Goal: Task Accomplishment & Management: Manage account settings

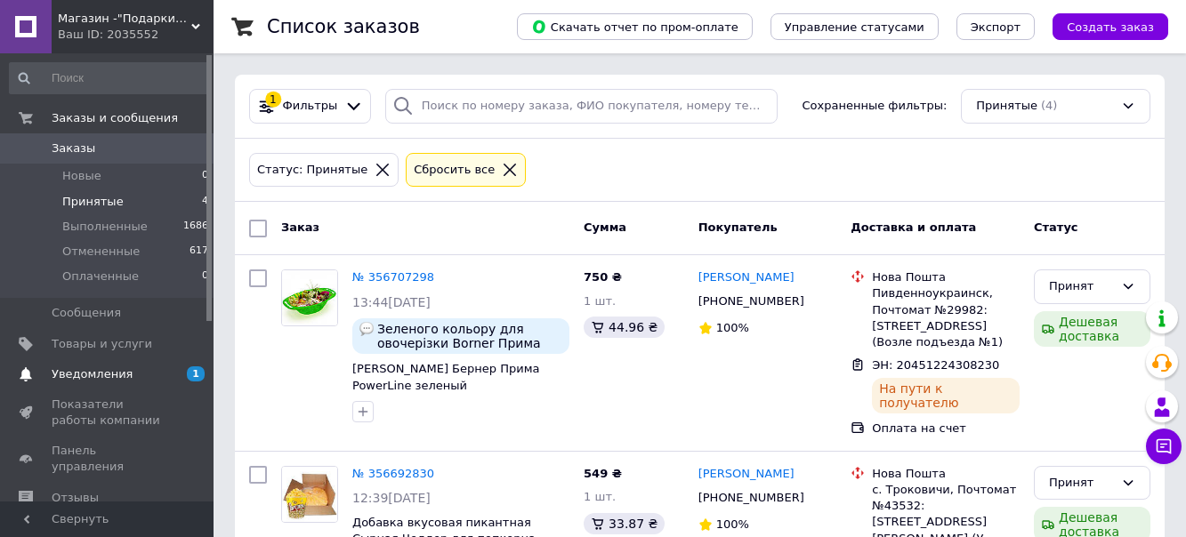
click at [131, 378] on span "Уведомления" at bounding box center [108, 375] width 113 height 16
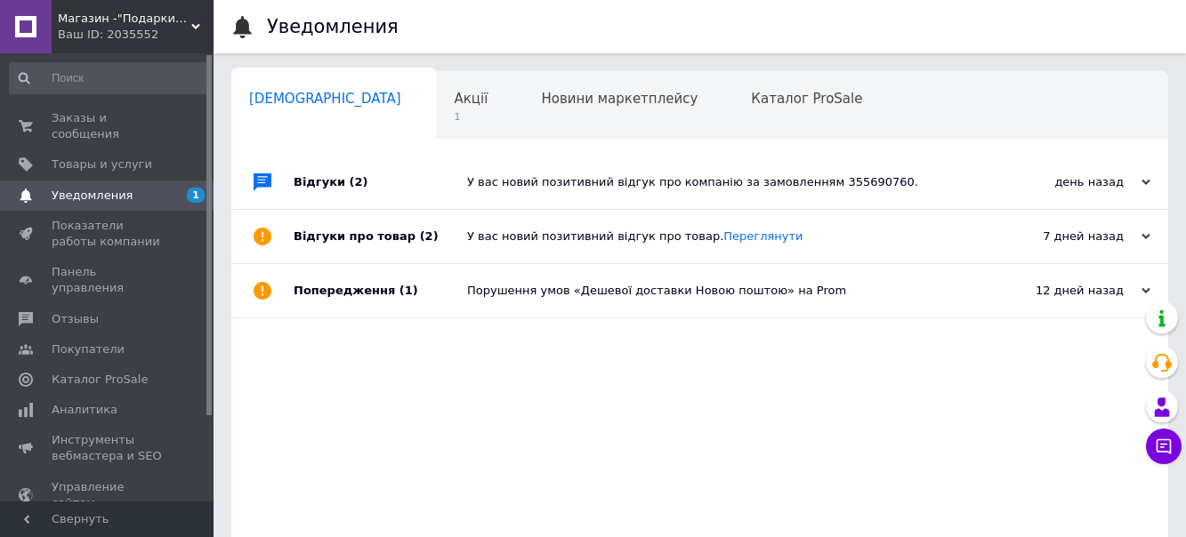
click at [324, 182] on div "Відгуки (2)" at bounding box center [381, 182] width 174 height 53
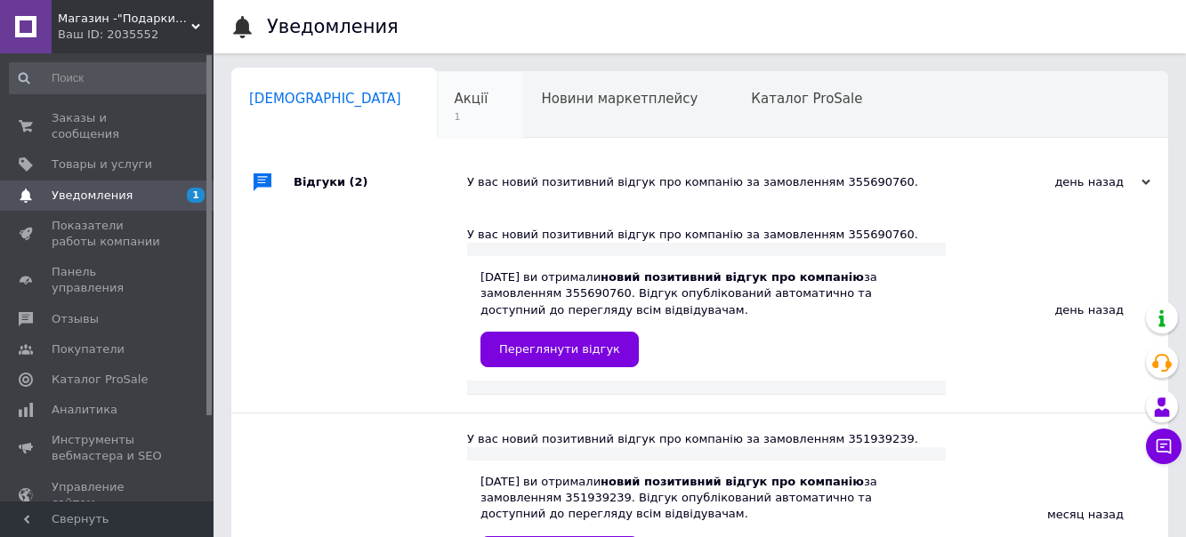
click at [455, 102] on span "Акції" at bounding box center [472, 99] width 34 height 16
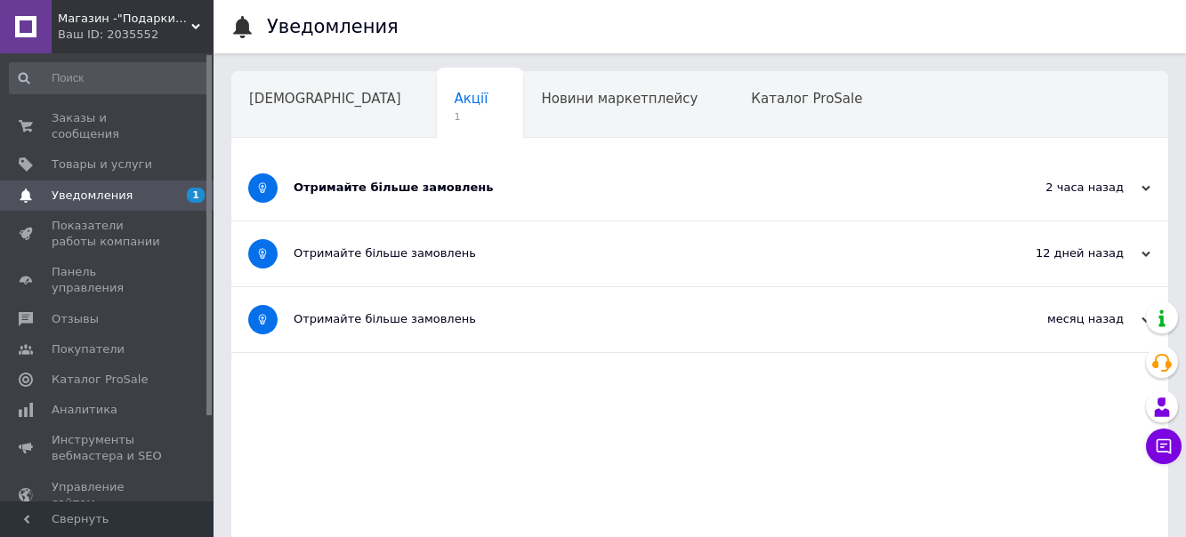
click at [352, 188] on div "Отримайте більше замовлень" at bounding box center [633, 188] width 679 height 16
click at [398, 191] on div "Отримайте більше замовлень" at bounding box center [633, 188] width 679 height 16
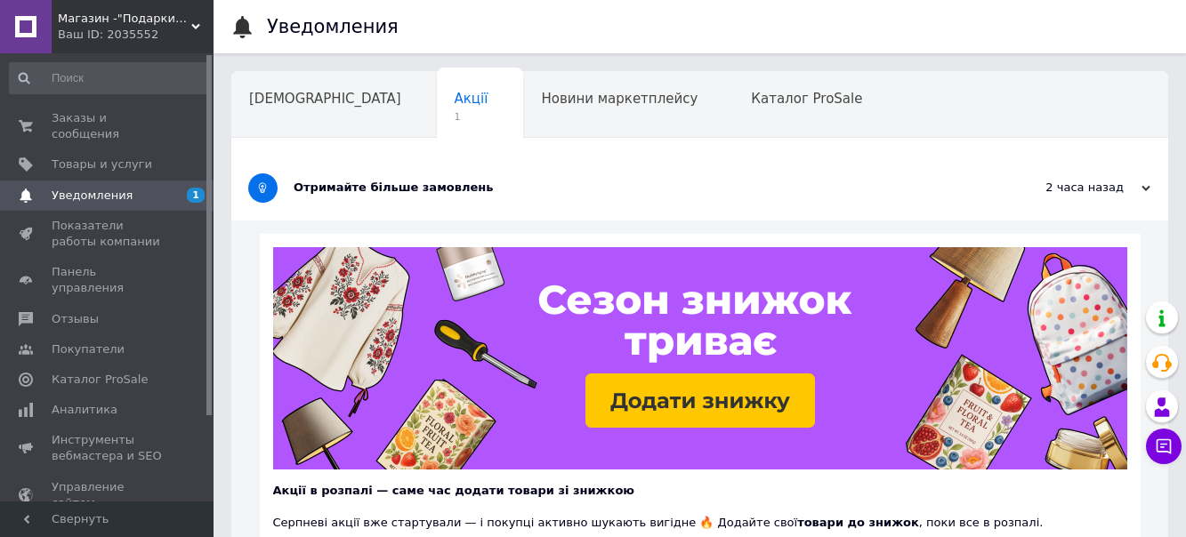
scroll to position [662, 0]
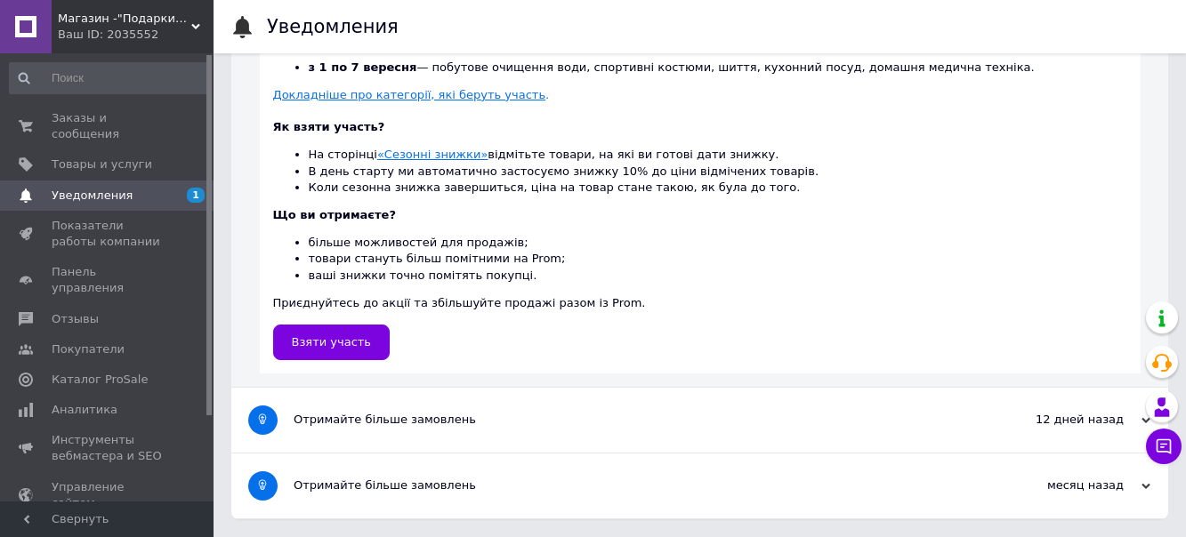
click at [325, 416] on div "Отримайте більше замовлень" at bounding box center [633, 420] width 679 height 16
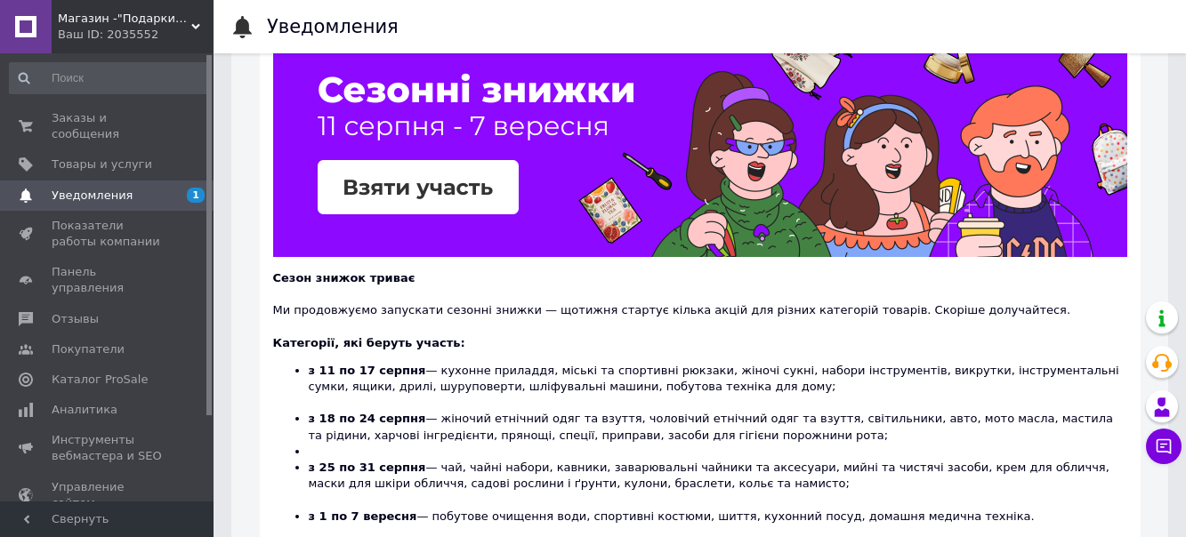
scroll to position [395, 0]
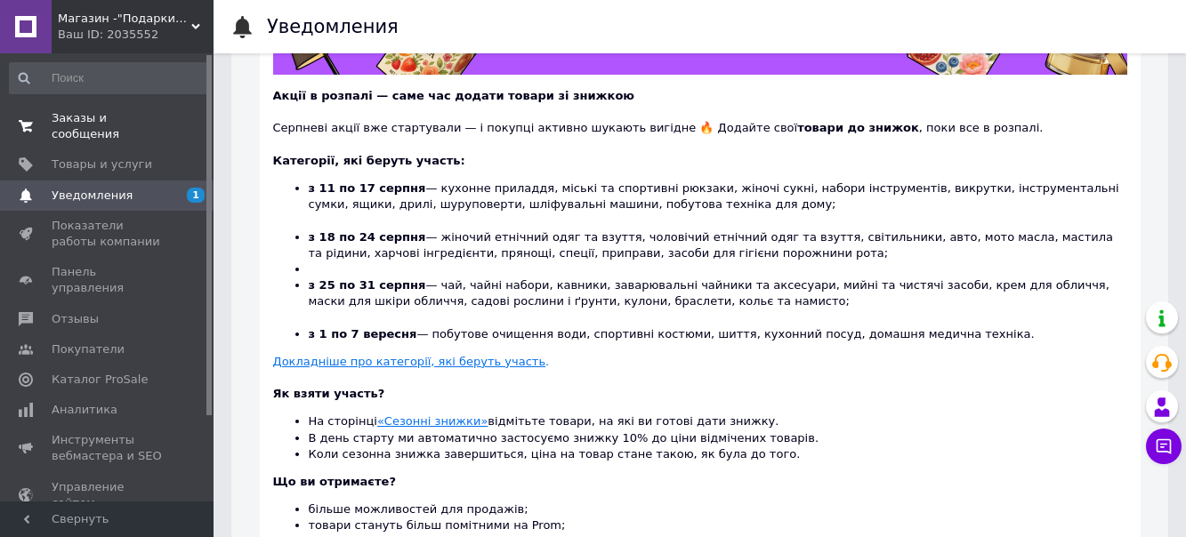
click at [143, 111] on span "Заказы и сообщения" at bounding box center [108, 126] width 113 height 32
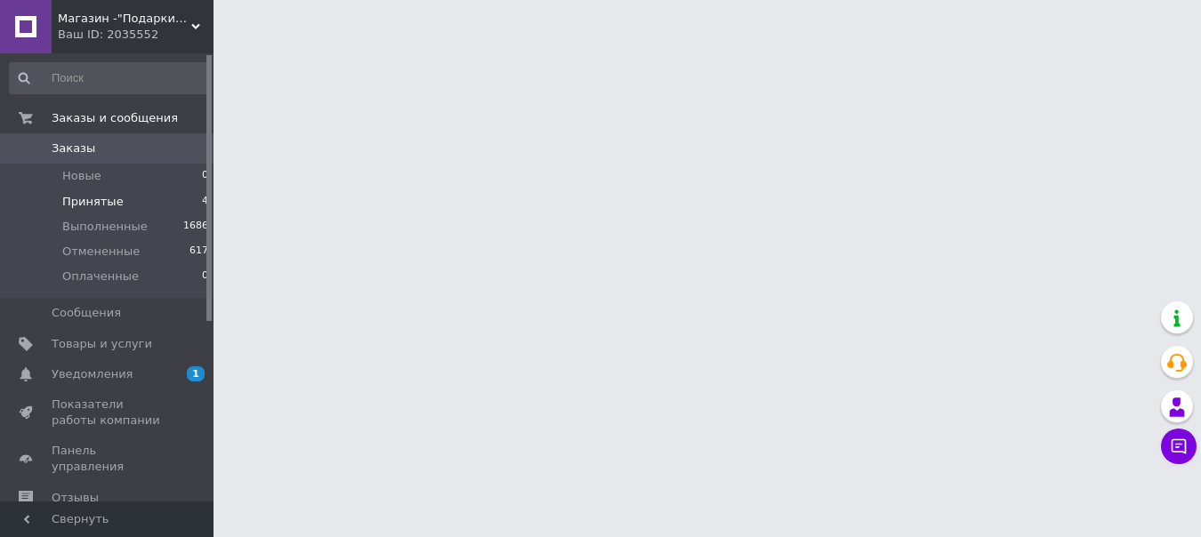
click at [96, 200] on span "Принятые" at bounding box center [92, 202] width 61 height 16
click at [95, 203] on span "Принятые" at bounding box center [92, 202] width 61 height 16
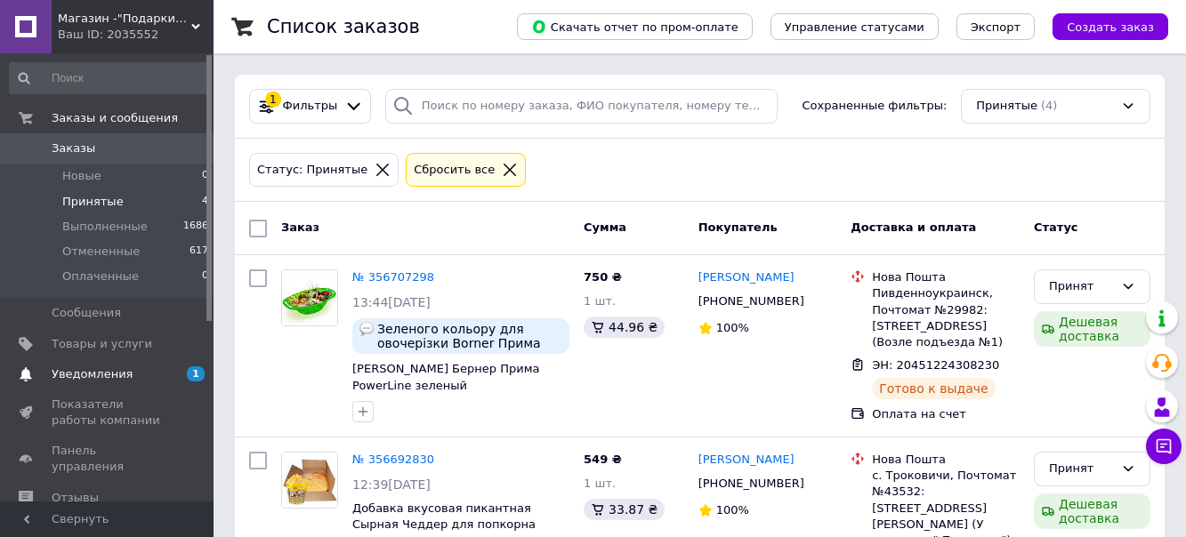
click at [99, 385] on link "Уведомления 1" at bounding box center [109, 375] width 219 height 30
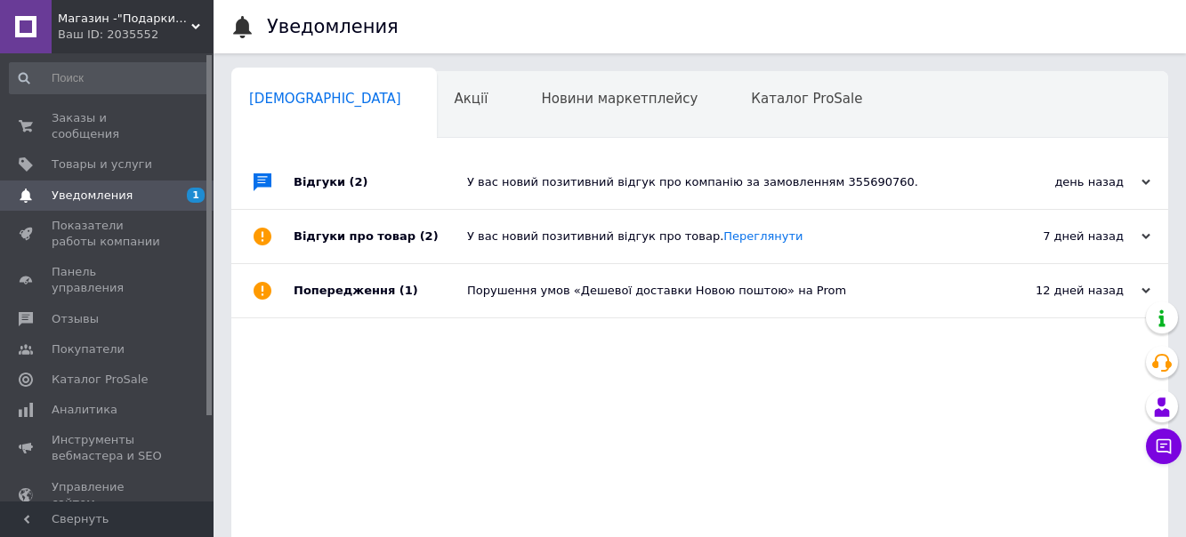
click at [326, 189] on div "Відгуки (2)" at bounding box center [381, 182] width 174 height 53
click at [317, 192] on div "Відгуки (2)" at bounding box center [381, 182] width 174 height 53
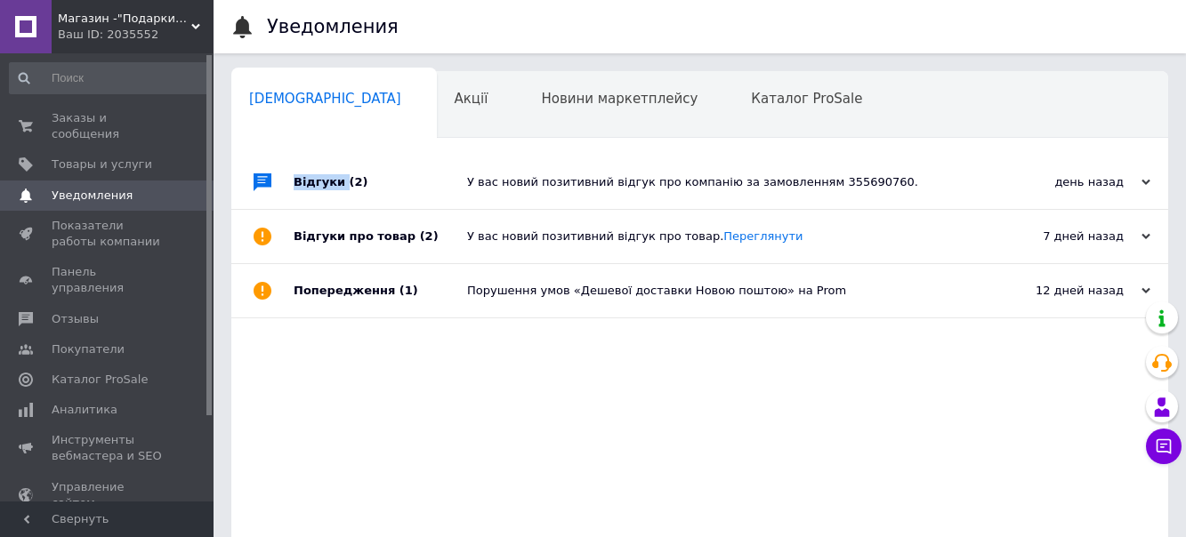
click at [317, 191] on div "Відгуки (2)" at bounding box center [381, 182] width 174 height 53
click at [323, 238] on div "Відгуки про товар (2)" at bounding box center [381, 236] width 174 height 53
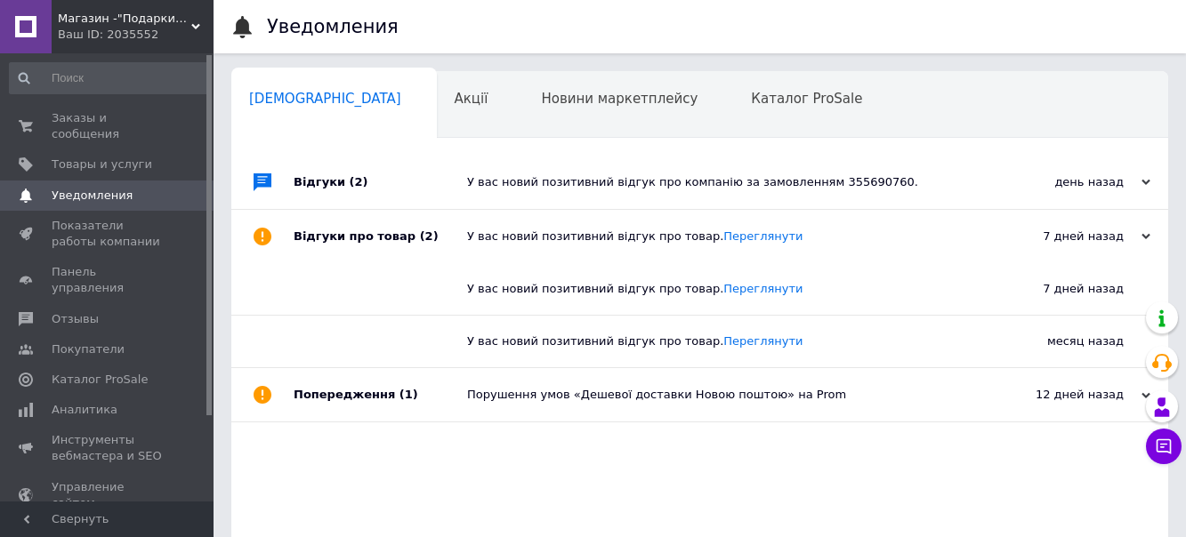
click at [337, 236] on div "Відгуки про товар (2)" at bounding box center [381, 236] width 174 height 53
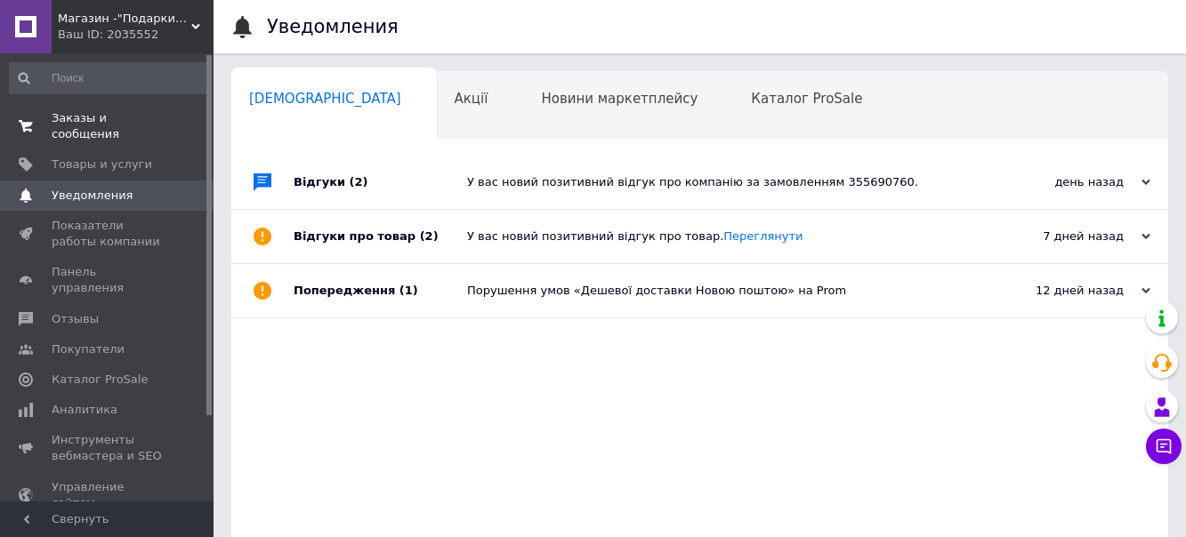
click at [96, 120] on span "Заказы и сообщения" at bounding box center [108, 126] width 113 height 32
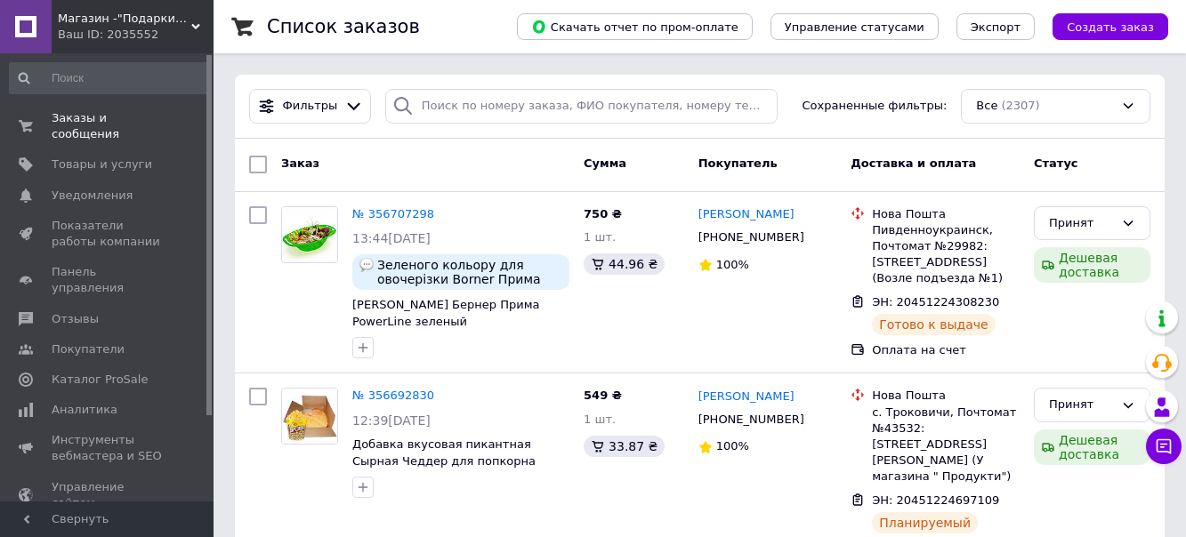
click at [110, 30] on div "Ваш ID: 2035552" at bounding box center [136, 35] width 156 height 16
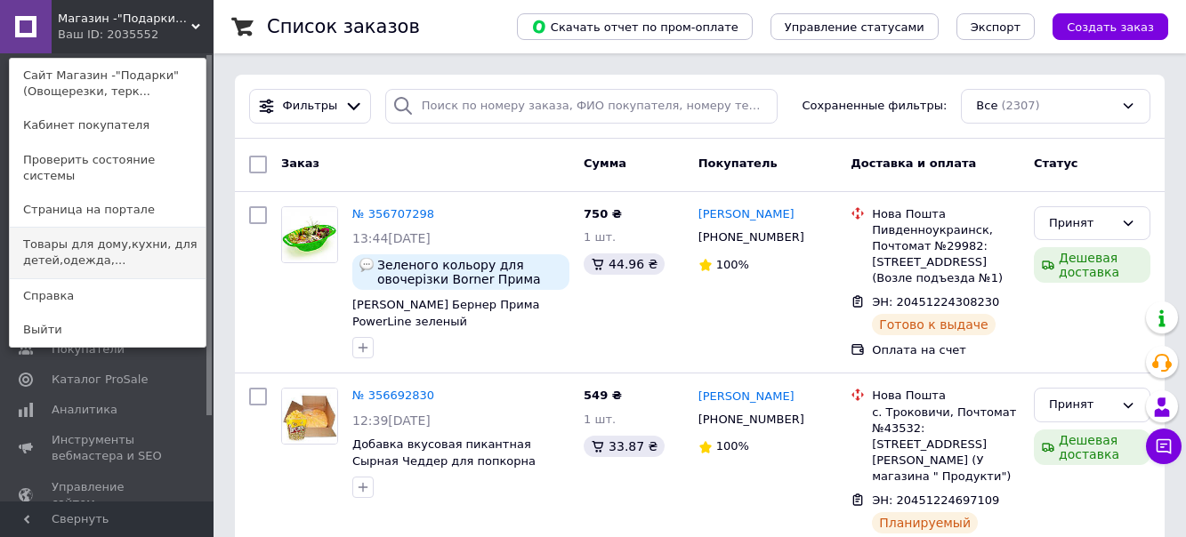
click at [145, 230] on link "Товары для дому,кухни, для детей,одежда,..." at bounding box center [108, 253] width 196 height 50
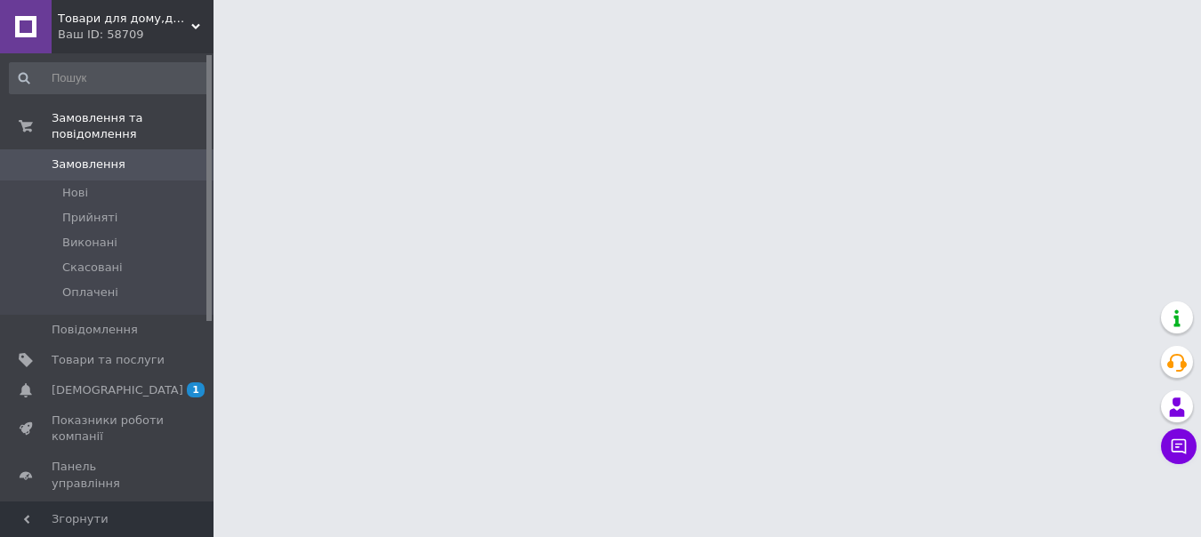
click at [124, 157] on span "Замовлення" at bounding box center [108, 165] width 113 height 16
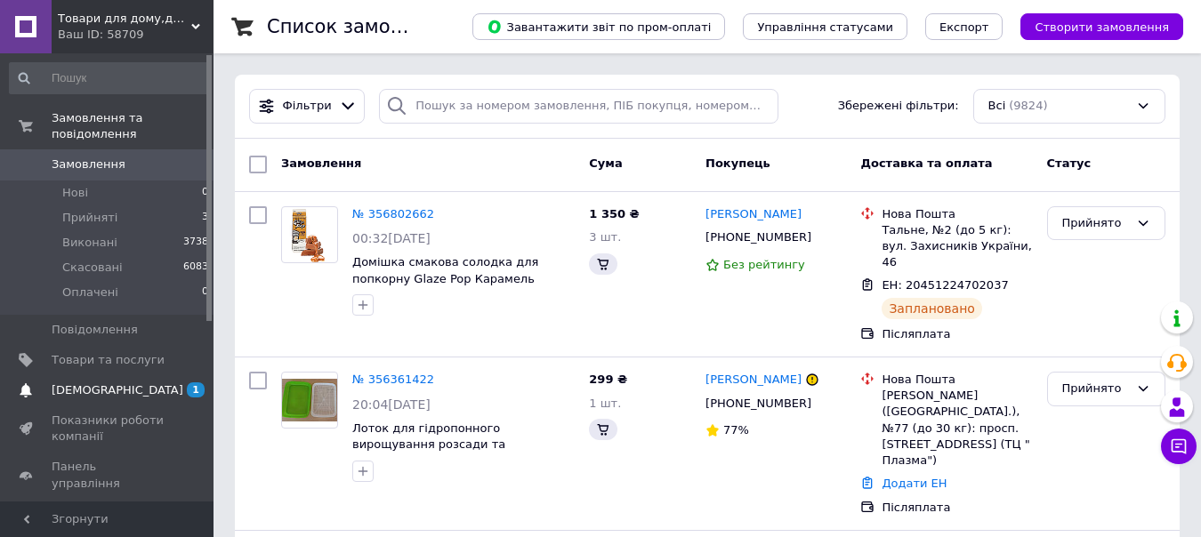
click at [112, 383] on span "[DEMOGRAPHIC_DATA]" at bounding box center [118, 391] width 132 height 16
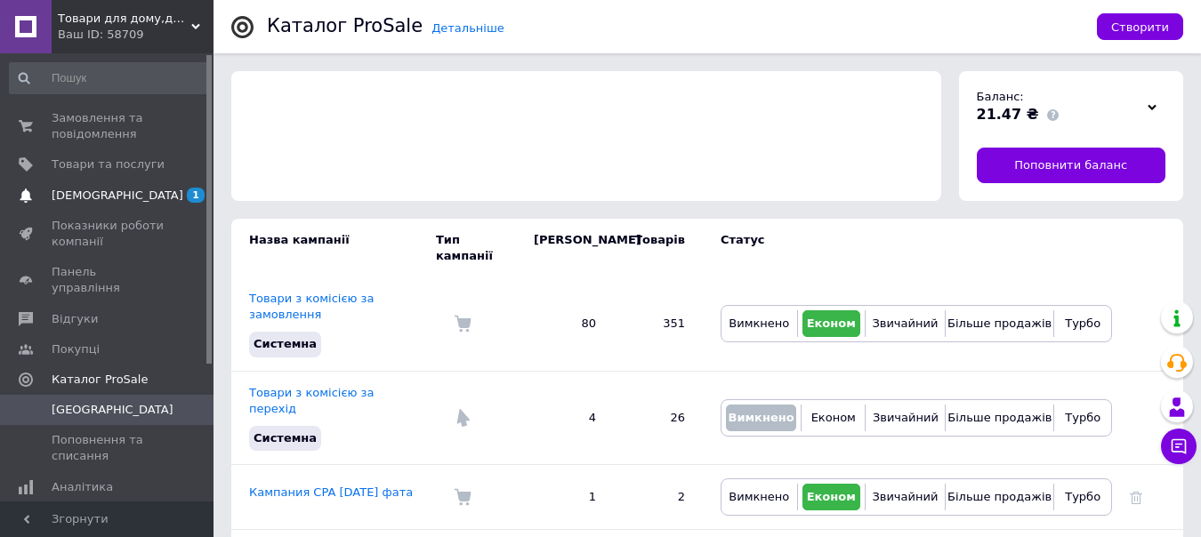
click at [133, 195] on span "[DEMOGRAPHIC_DATA]" at bounding box center [108, 196] width 113 height 16
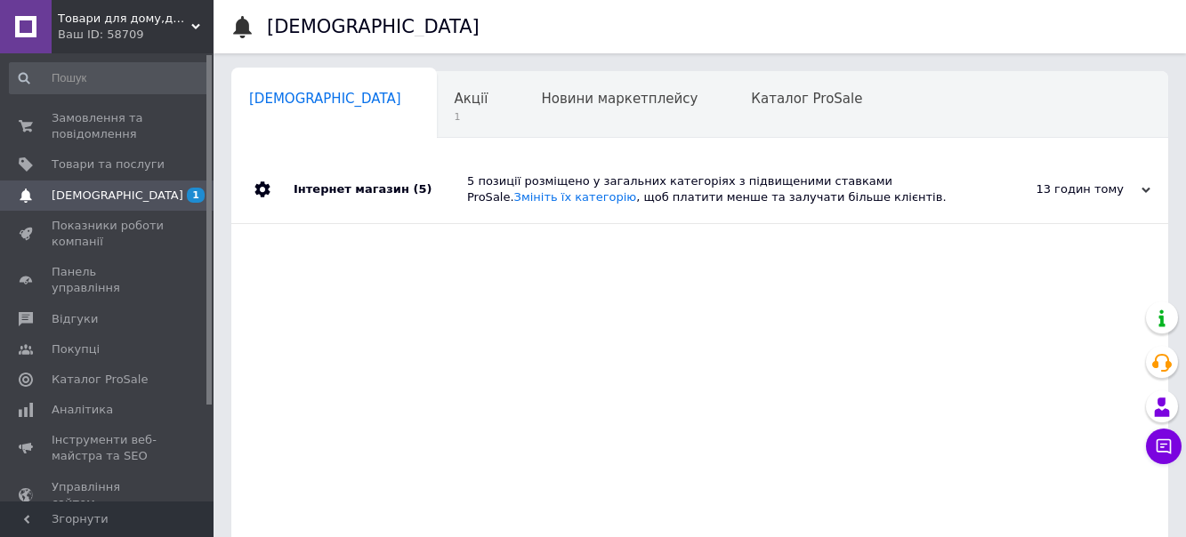
click at [338, 187] on div "Інтернет магазин (5)" at bounding box center [381, 190] width 174 height 68
click at [338, 186] on div "Інтернет магазин (5)" at bounding box center [381, 190] width 174 height 68
click at [338, 185] on div "Інтернет магазин (5)" at bounding box center [381, 190] width 174 height 68
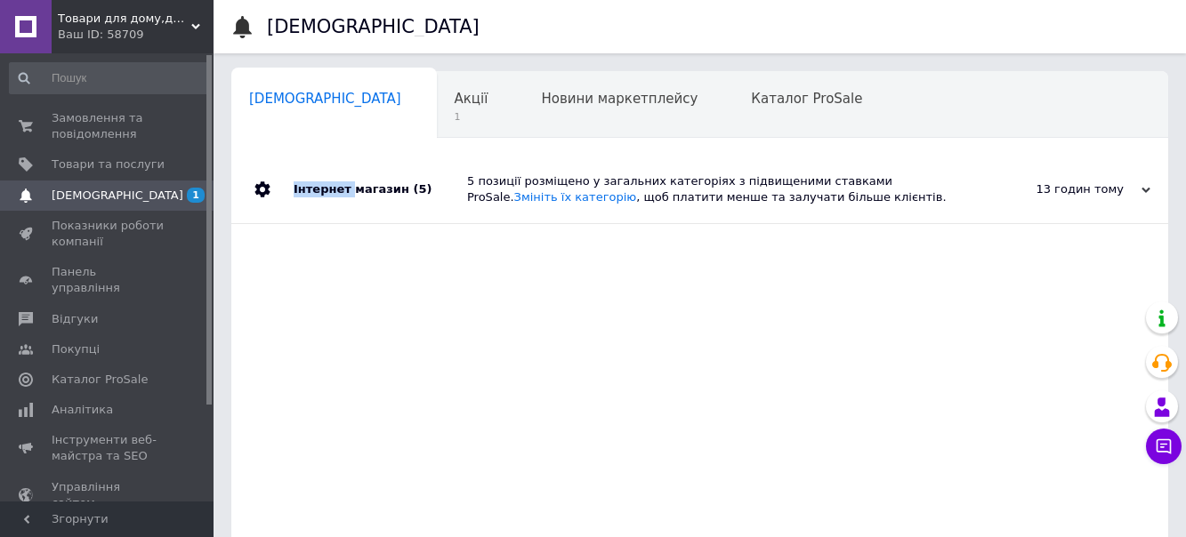
click at [338, 185] on div "Інтернет магазин (5)" at bounding box center [381, 190] width 174 height 68
click at [338, 184] on div "Інтернет магазин (5)" at bounding box center [381, 190] width 174 height 68
click at [455, 100] on span "Акції" at bounding box center [472, 99] width 34 height 16
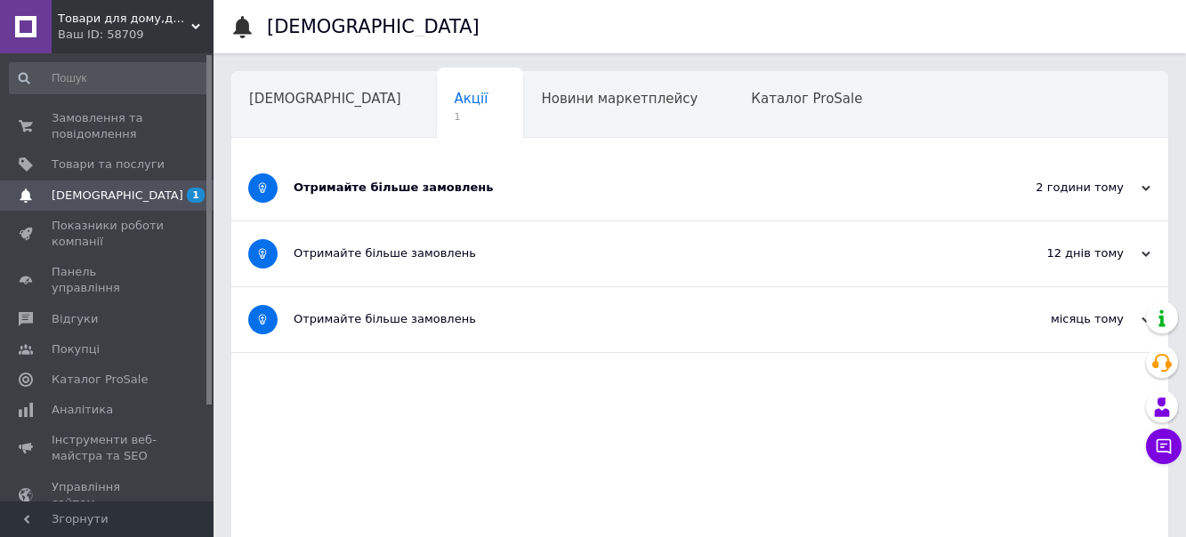
click at [372, 182] on div "Отримайте більше замовлень" at bounding box center [633, 188] width 679 height 16
click at [373, 185] on div "Отримайте більше замовлень" at bounding box center [633, 188] width 679 height 16
click at [308, 188] on div "Отримайте більше замовлень" at bounding box center [633, 188] width 679 height 16
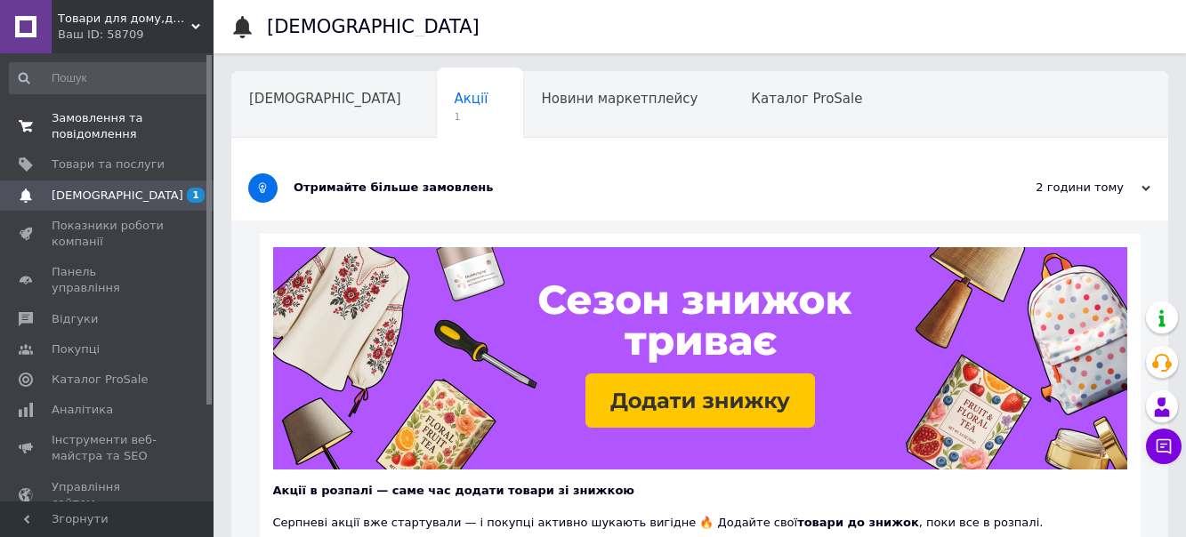
click at [116, 119] on span "Замовлення та повідомлення" at bounding box center [108, 126] width 113 height 32
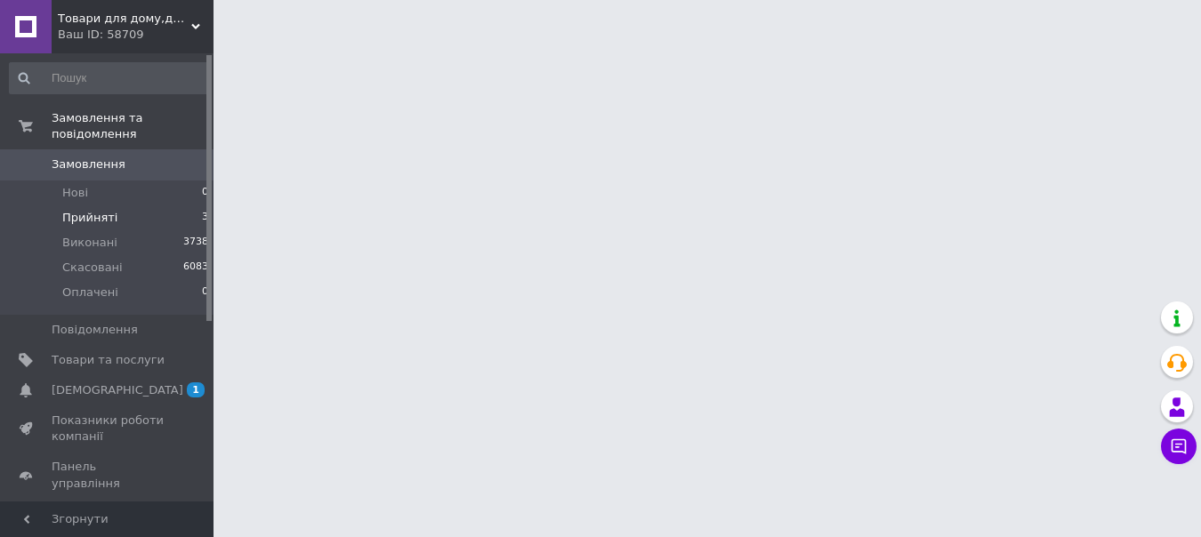
click at [98, 210] on span "Прийняті" at bounding box center [89, 218] width 55 height 16
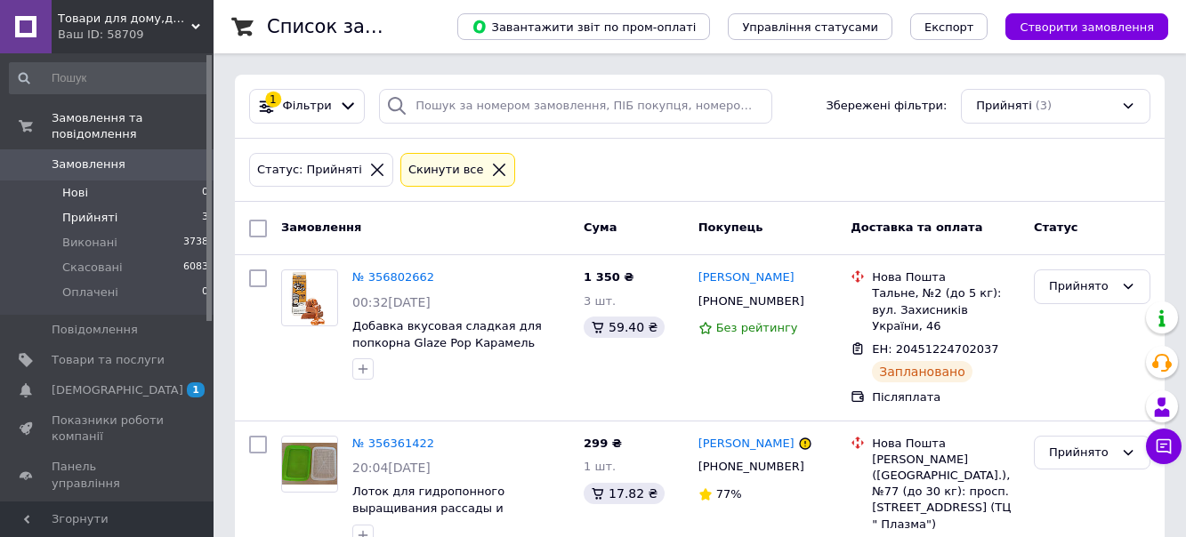
click at [88, 181] on li "Нові 0" at bounding box center [109, 193] width 219 height 25
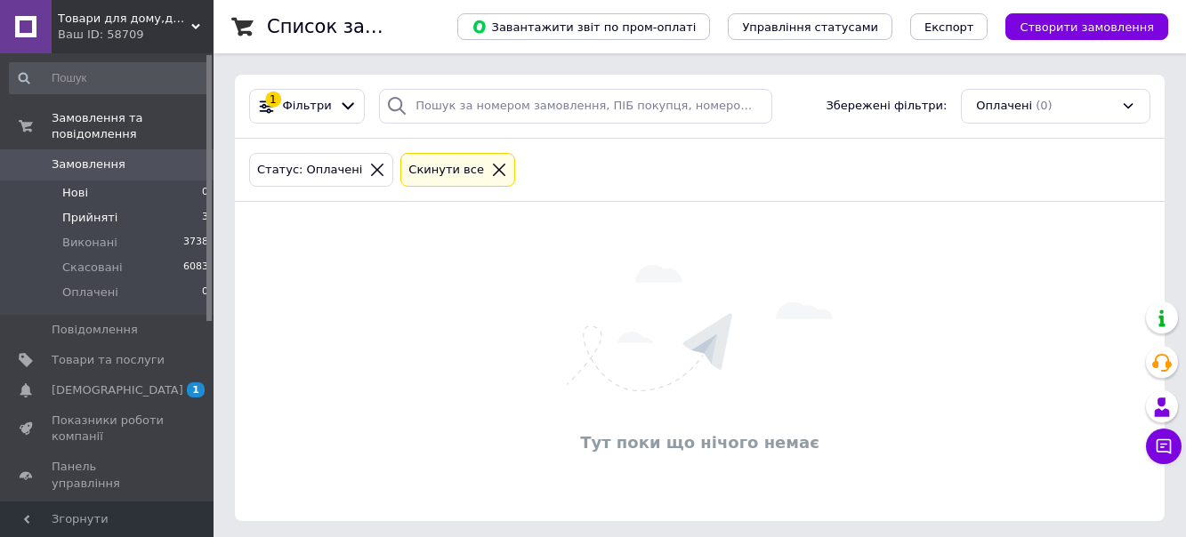
click at [108, 210] on span "Прийняті" at bounding box center [89, 218] width 55 height 16
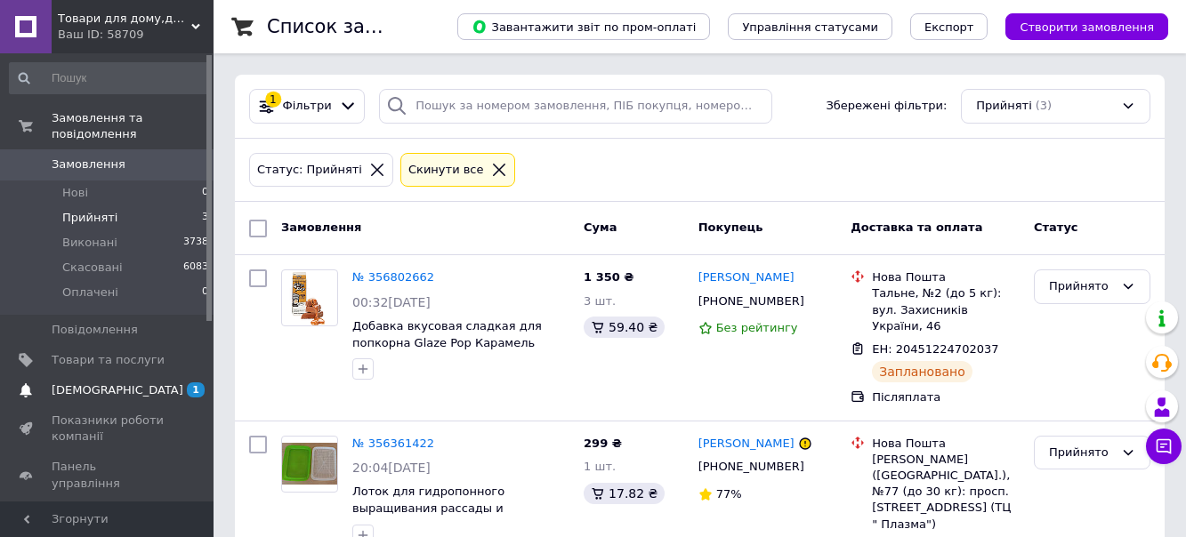
click at [100, 383] on span "[DEMOGRAPHIC_DATA]" at bounding box center [118, 391] width 132 height 16
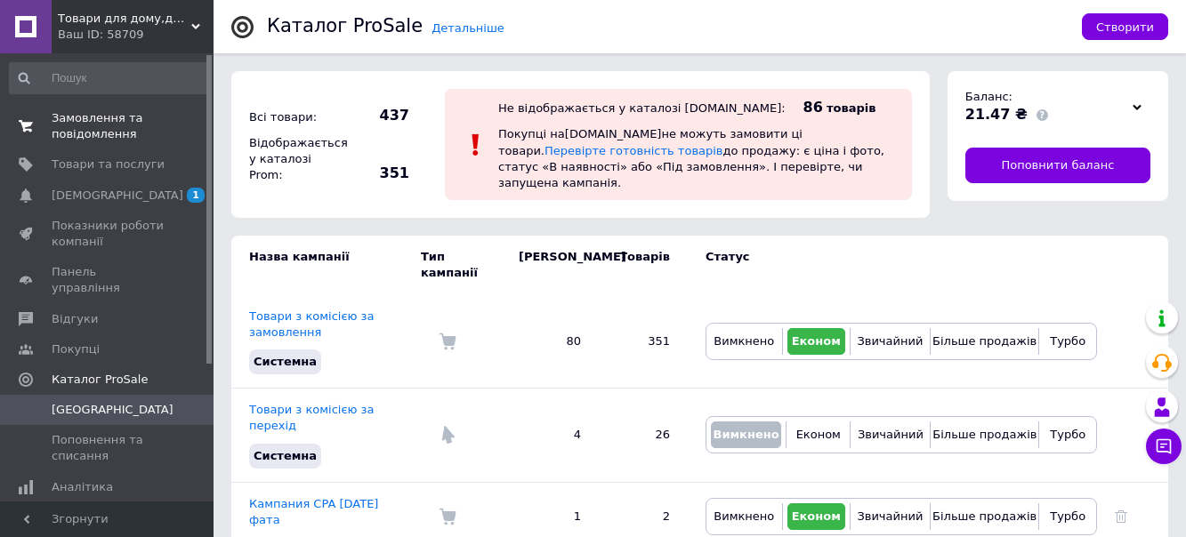
click at [78, 114] on span "Замовлення та повідомлення" at bounding box center [108, 126] width 113 height 32
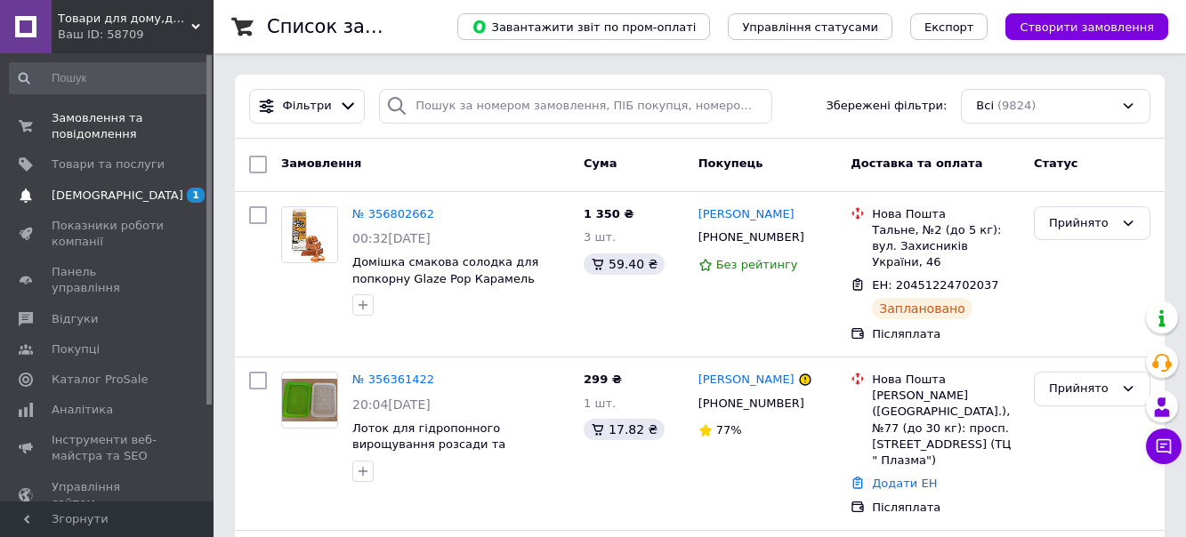
click at [76, 193] on span "[DEMOGRAPHIC_DATA]" at bounding box center [118, 196] width 132 height 16
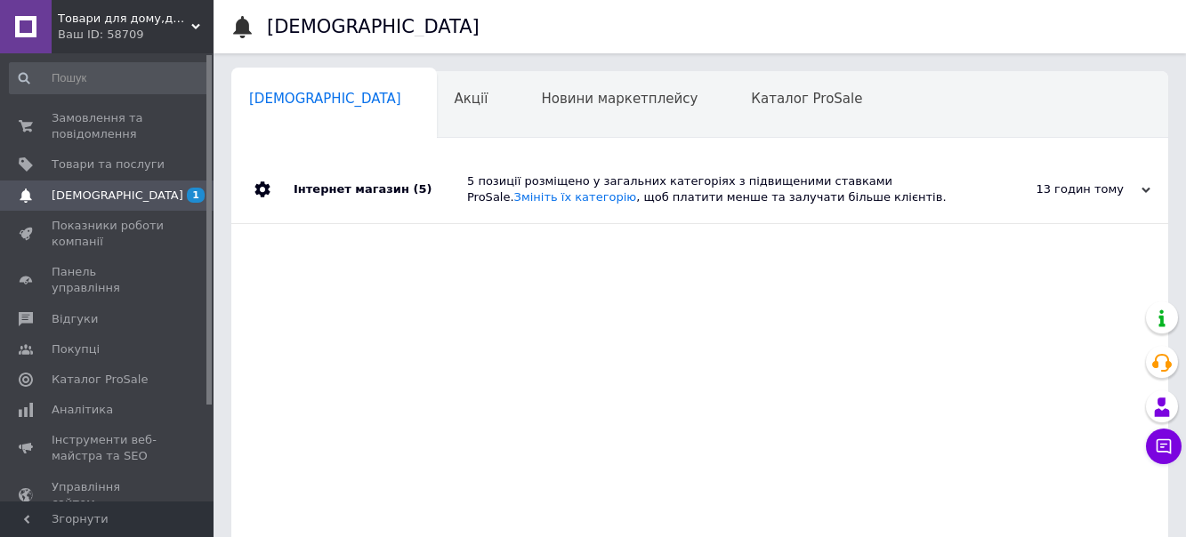
click at [319, 190] on div "Інтернет магазин (5)" at bounding box center [381, 190] width 174 height 68
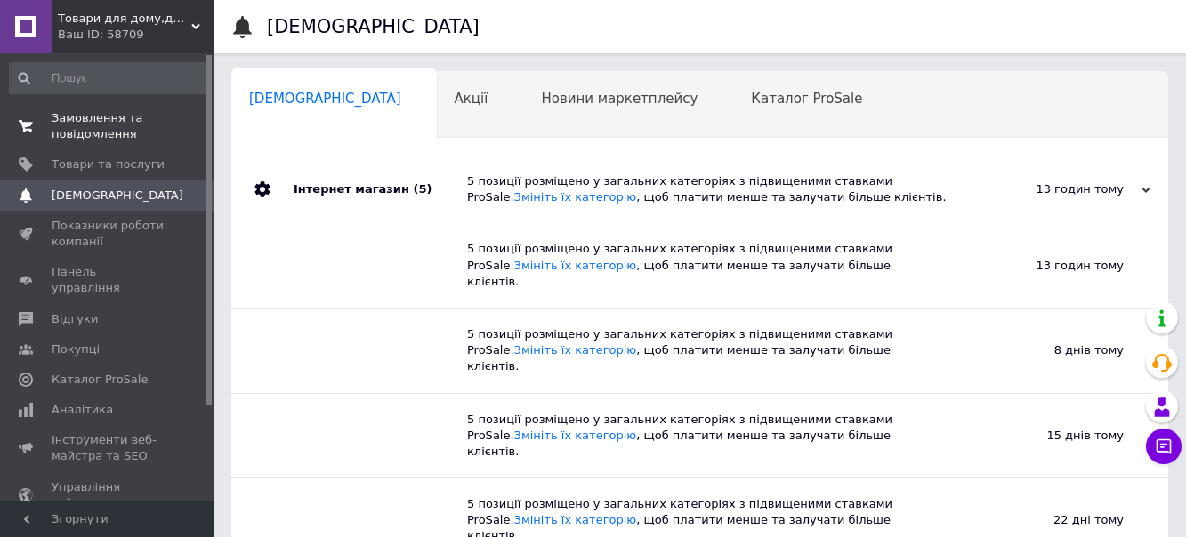
click at [119, 119] on span "Замовлення та повідомлення" at bounding box center [108, 126] width 113 height 32
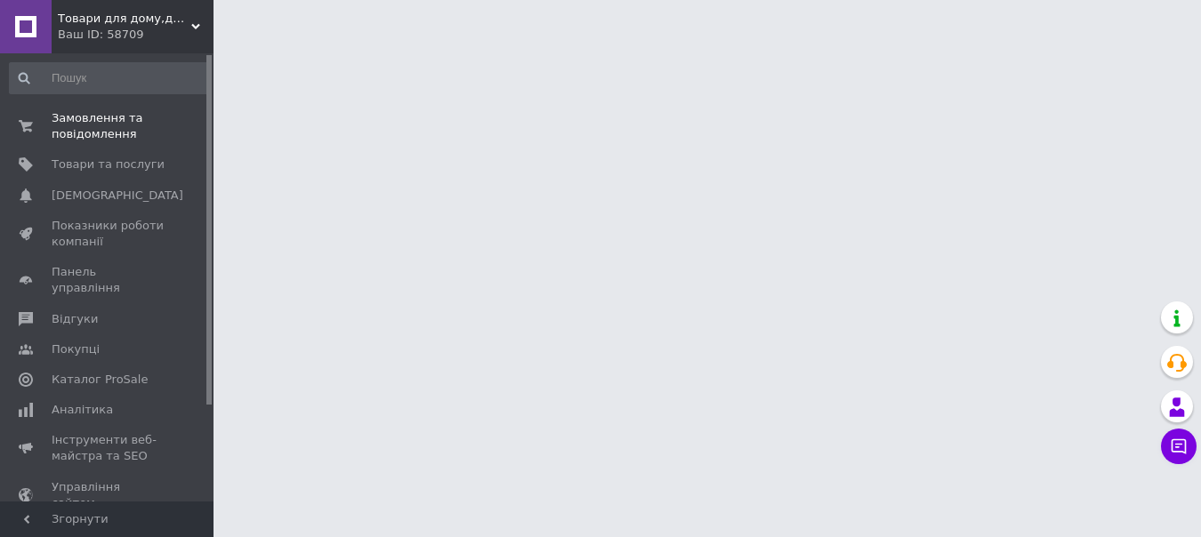
click at [118, 122] on span "Замовлення та повідомлення" at bounding box center [108, 126] width 113 height 32
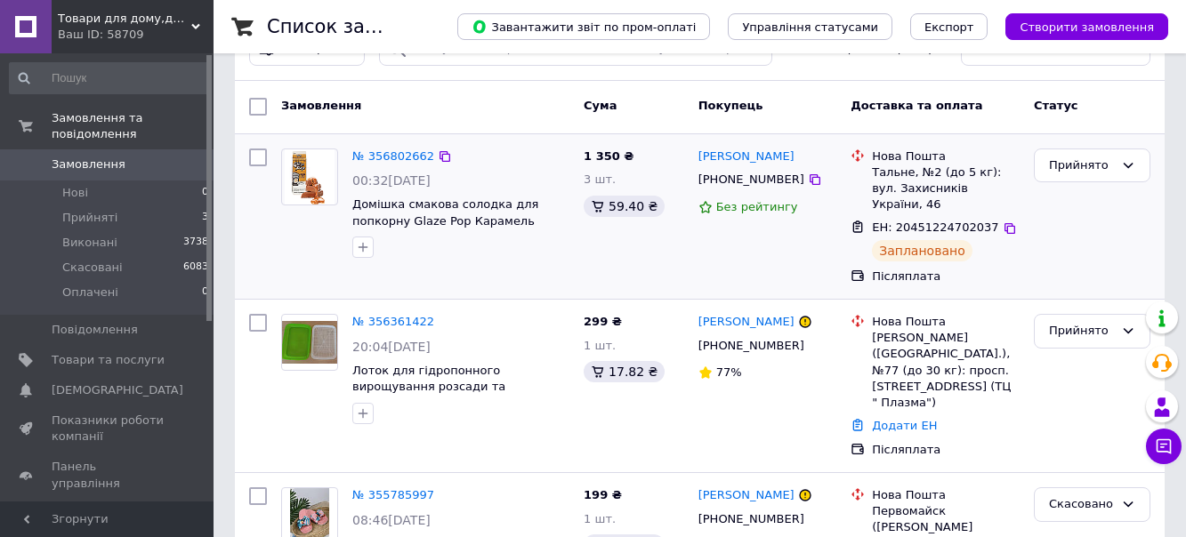
scroll to position [89, 0]
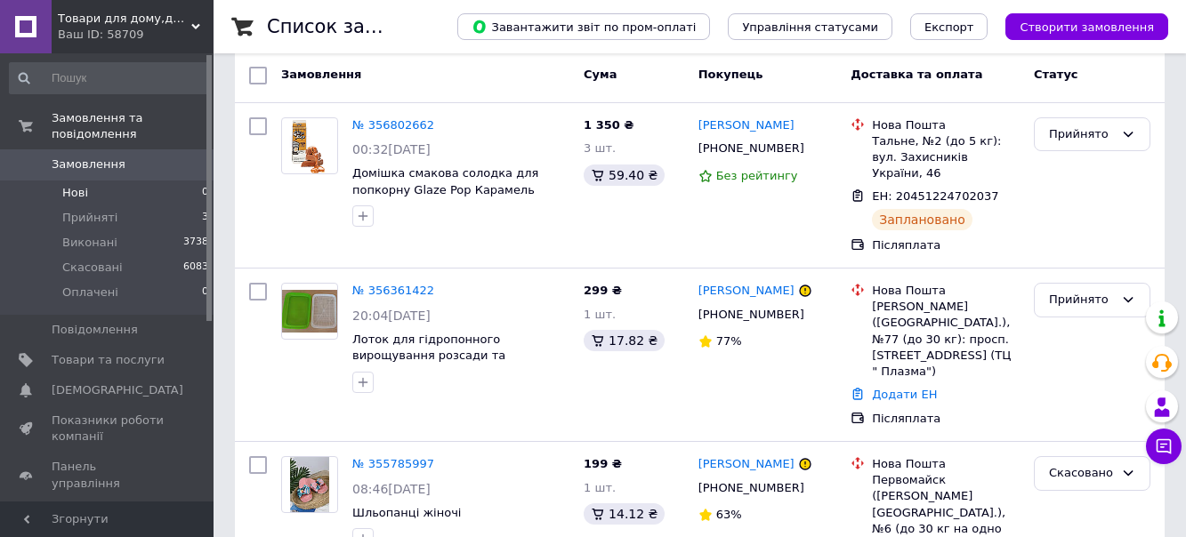
click at [75, 185] on span "Нові" at bounding box center [75, 193] width 26 height 16
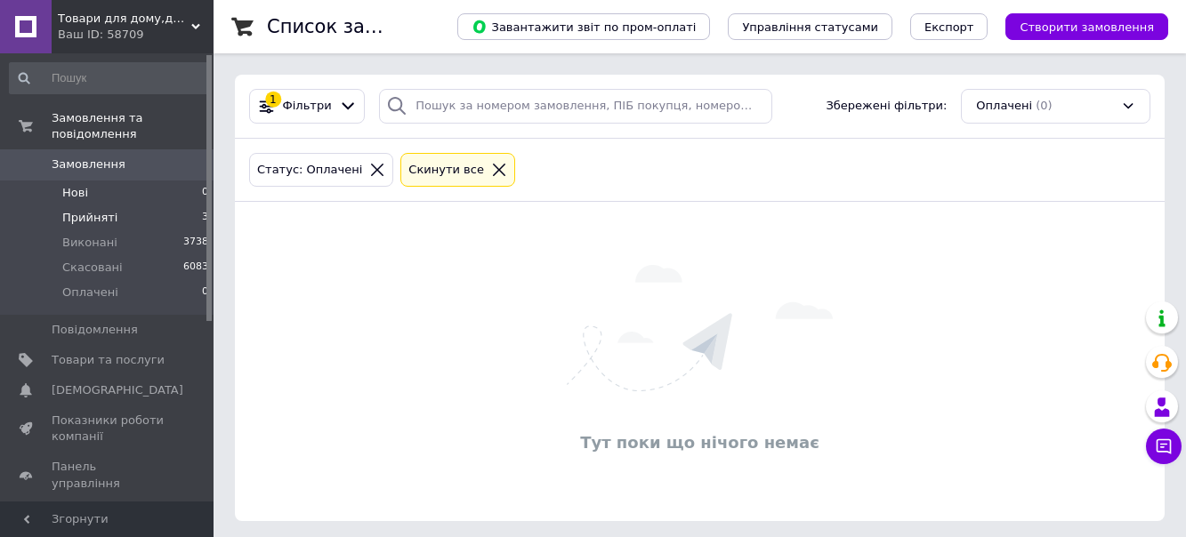
click at [77, 210] on span "Прийняті" at bounding box center [89, 218] width 55 height 16
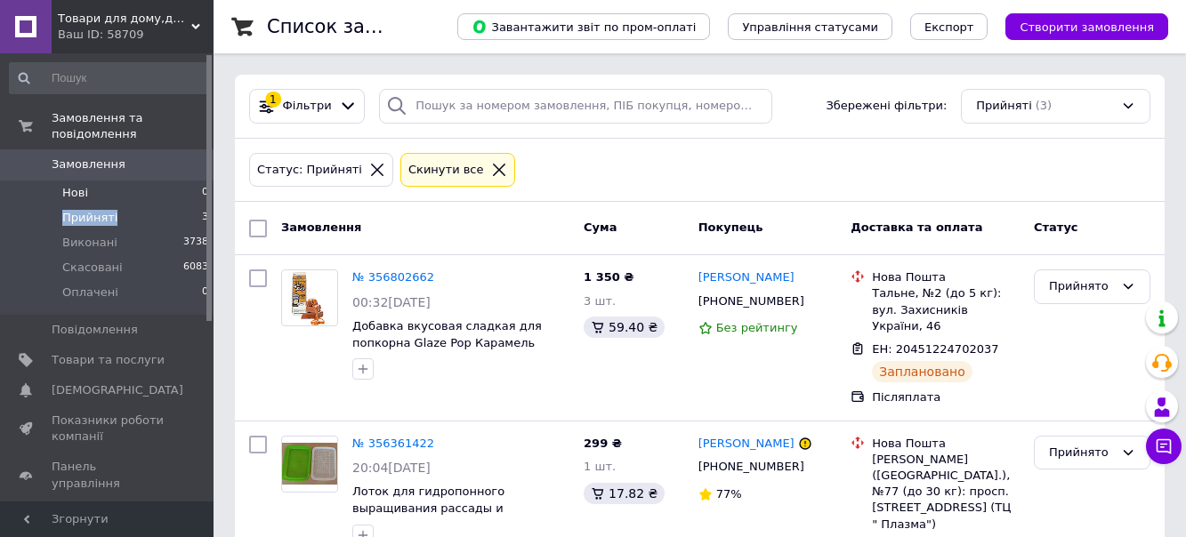
click at [70, 185] on span "Нові" at bounding box center [75, 193] width 26 height 16
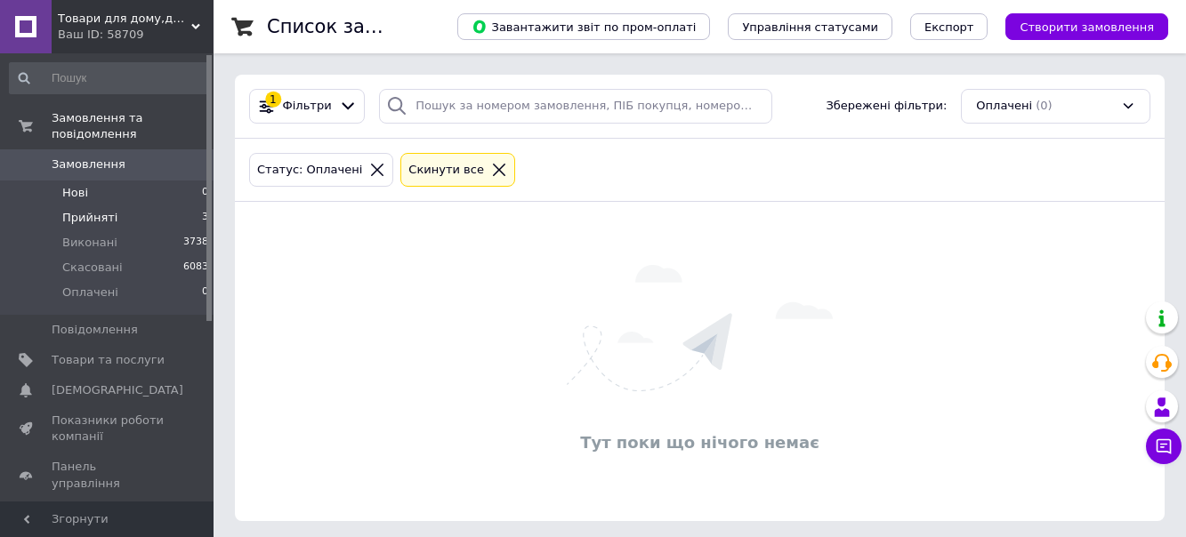
click at [85, 210] on span "Прийняті" at bounding box center [89, 218] width 55 height 16
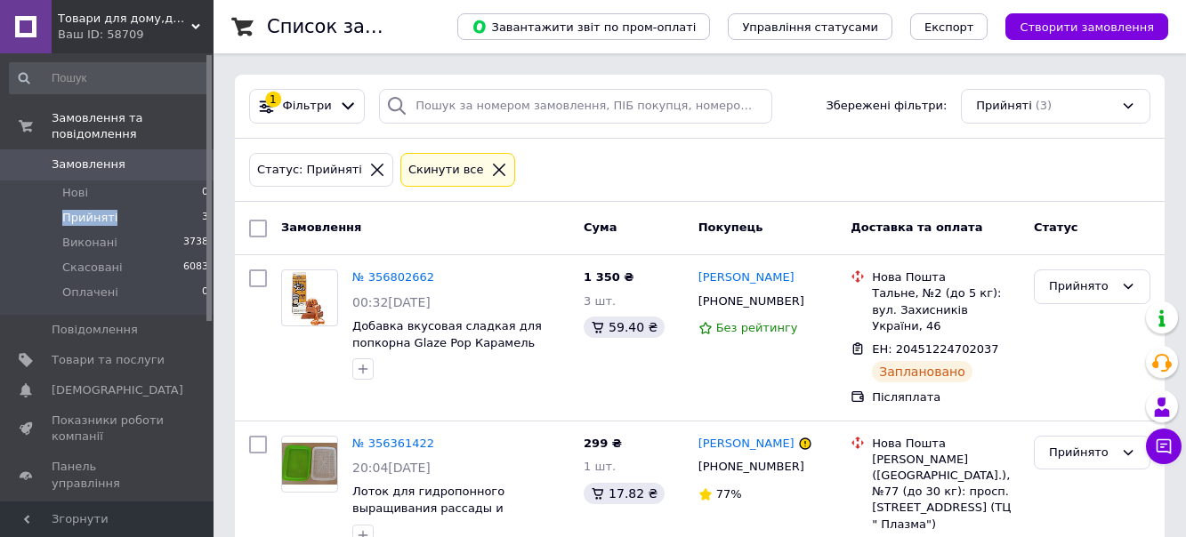
click at [174, 20] on span "Товари для дому,для дітей,овочерізки [PERSON_NAME],лотки,взуття,одяг "Домініка"" at bounding box center [124, 19] width 133 height 16
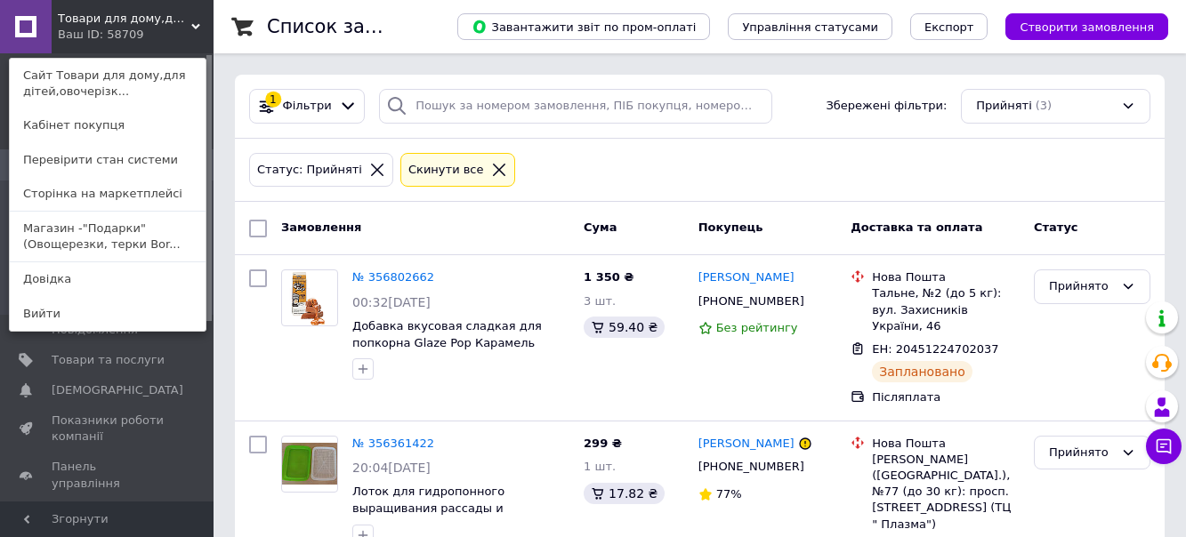
click at [174, 20] on span "Товари для дому,для дітей,овочерізки [PERSON_NAME],лотки,взуття,одяг "Домініка"" at bounding box center [124, 19] width 133 height 16
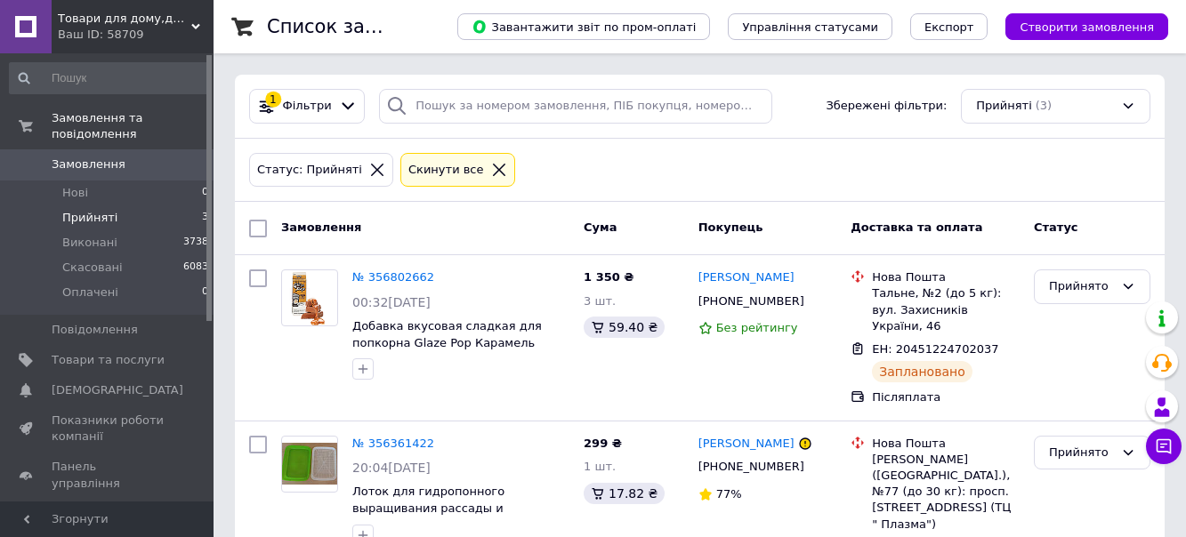
click at [174, 20] on span "Товари для дому,для дітей,овочерізки [PERSON_NAME],лотки,взуття,одяг "Домініка"" at bounding box center [124, 19] width 133 height 16
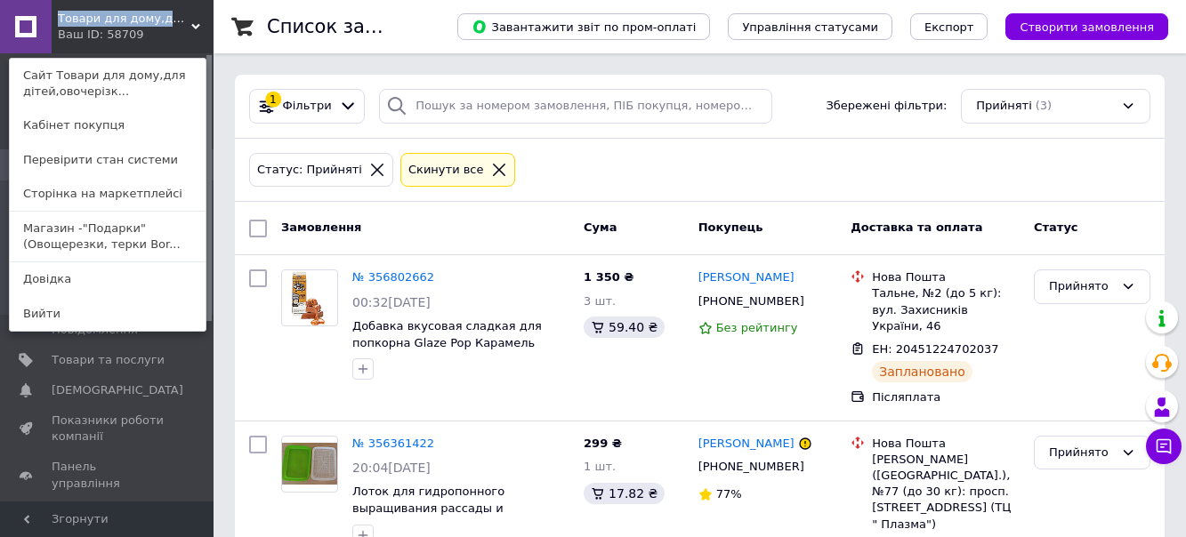
click at [174, 20] on span "Товари для дому,для дітей,овочерізки [PERSON_NAME],лотки,взуття,одяг "Домініка"" at bounding box center [124, 19] width 133 height 16
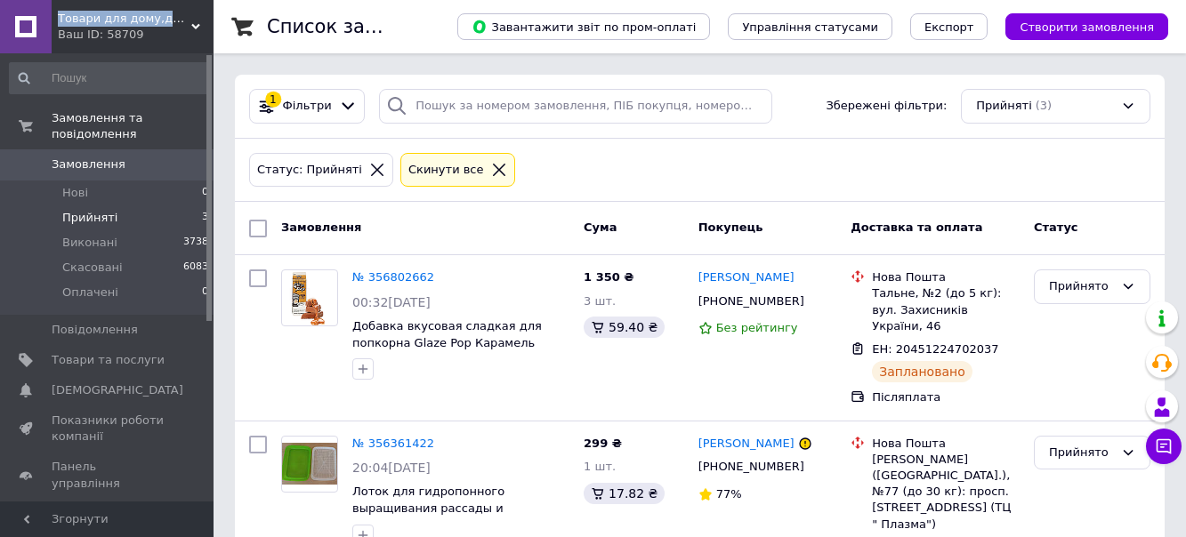
click at [174, 19] on span "Товари для дому,для дітей,овочерізки [PERSON_NAME],лотки,взуття,одяг "Домініка"" at bounding box center [124, 19] width 133 height 16
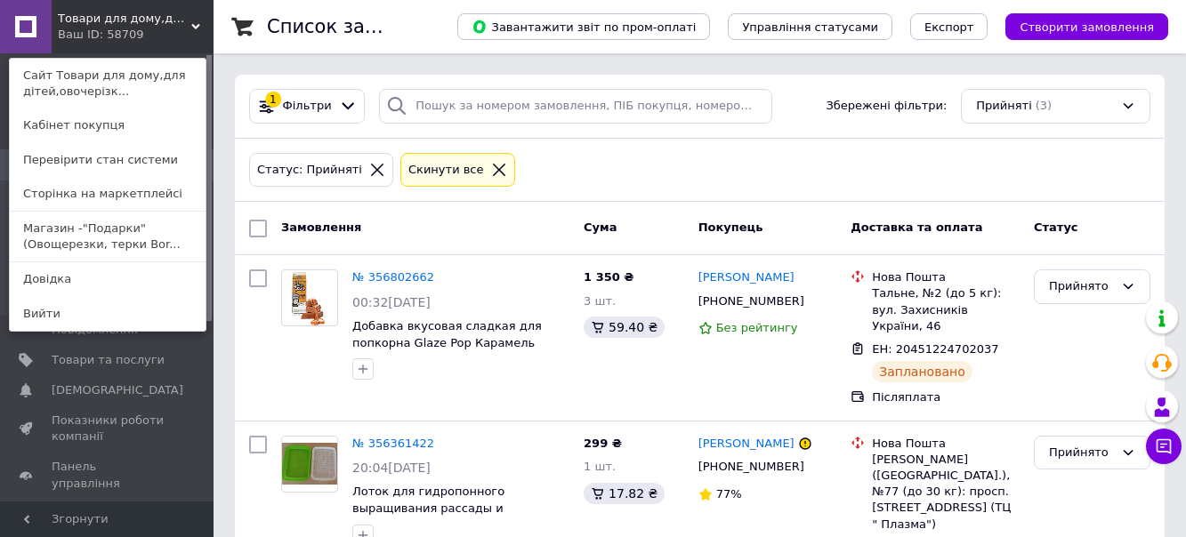
click at [144, 229] on link "Магазин -"Подарки"(Овощерезки, терки Bor..." at bounding box center [108, 237] width 196 height 50
click at [144, 230] on li "Виконані 3738" at bounding box center [109, 242] width 219 height 25
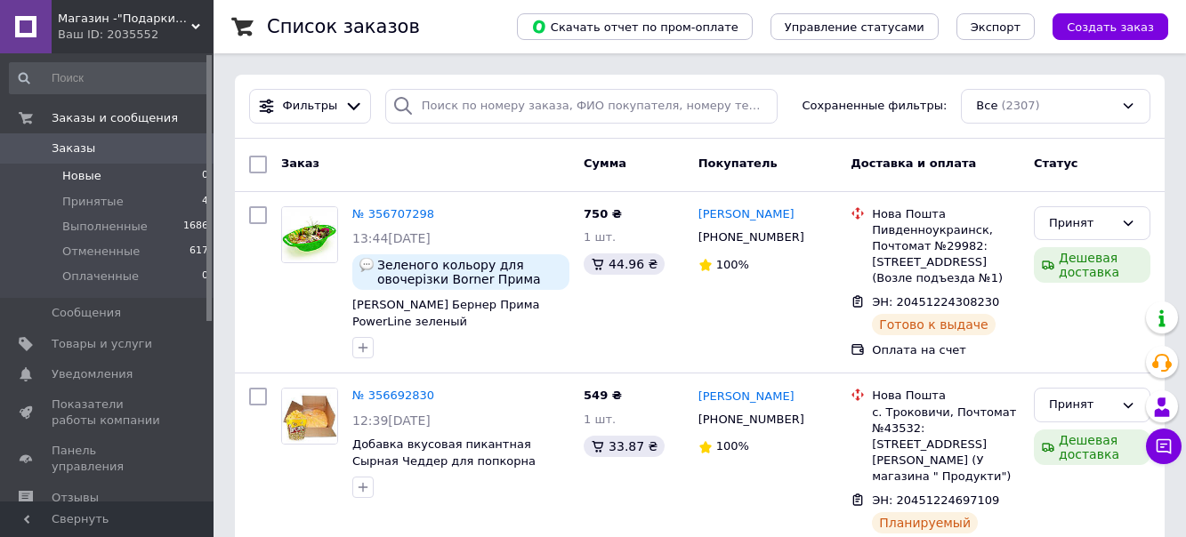
click at [94, 181] on span "Новые" at bounding box center [81, 176] width 39 height 16
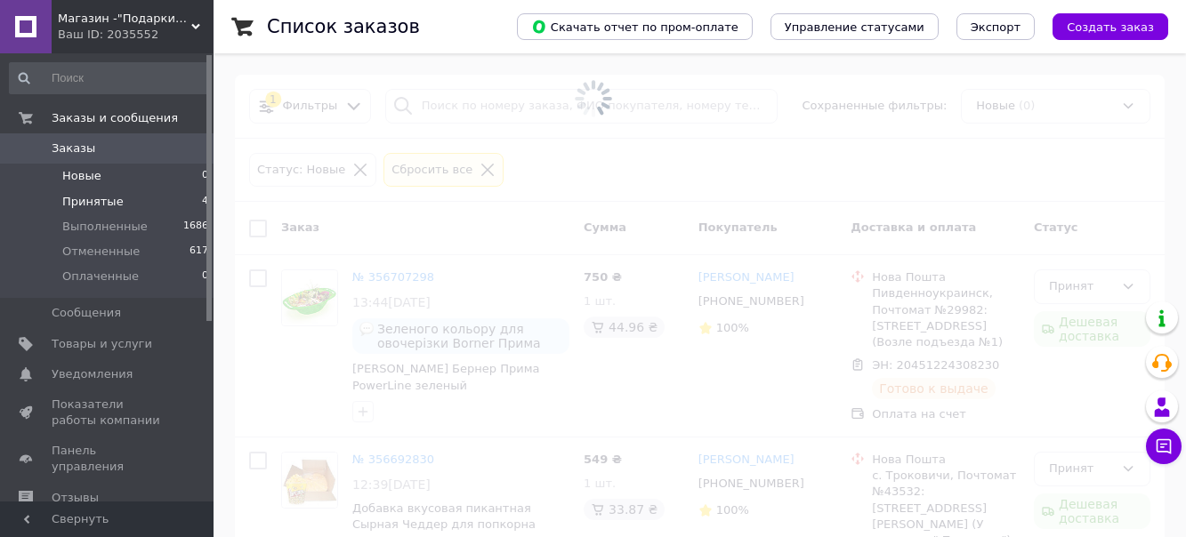
click at [101, 203] on span "Принятые" at bounding box center [92, 202] width 61 height 16
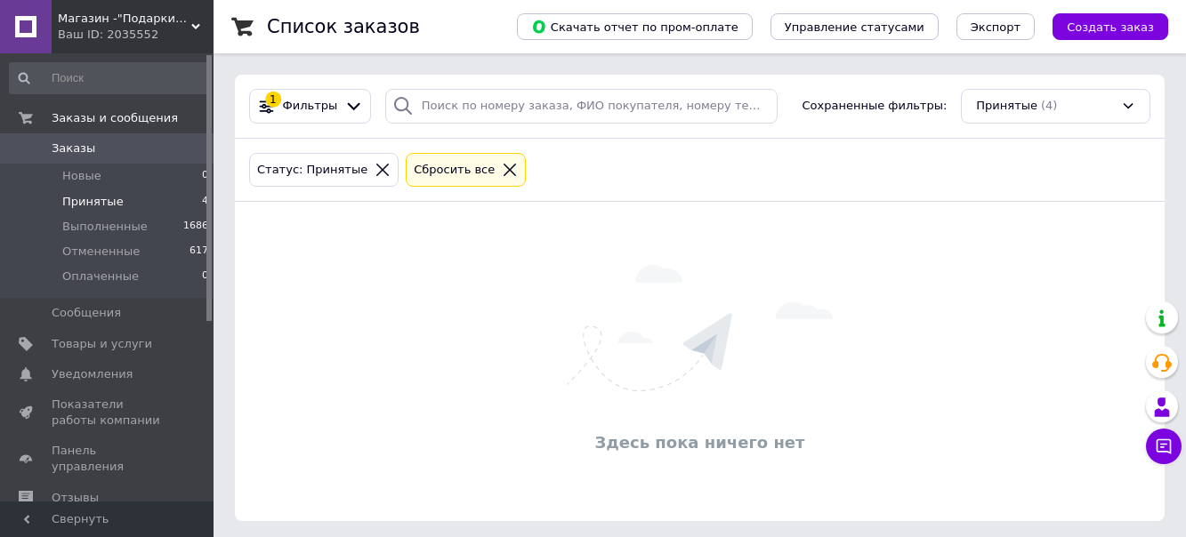
click at [101, 203] on span "Принятые" at bounding box center [92, 202] width 61 height 16
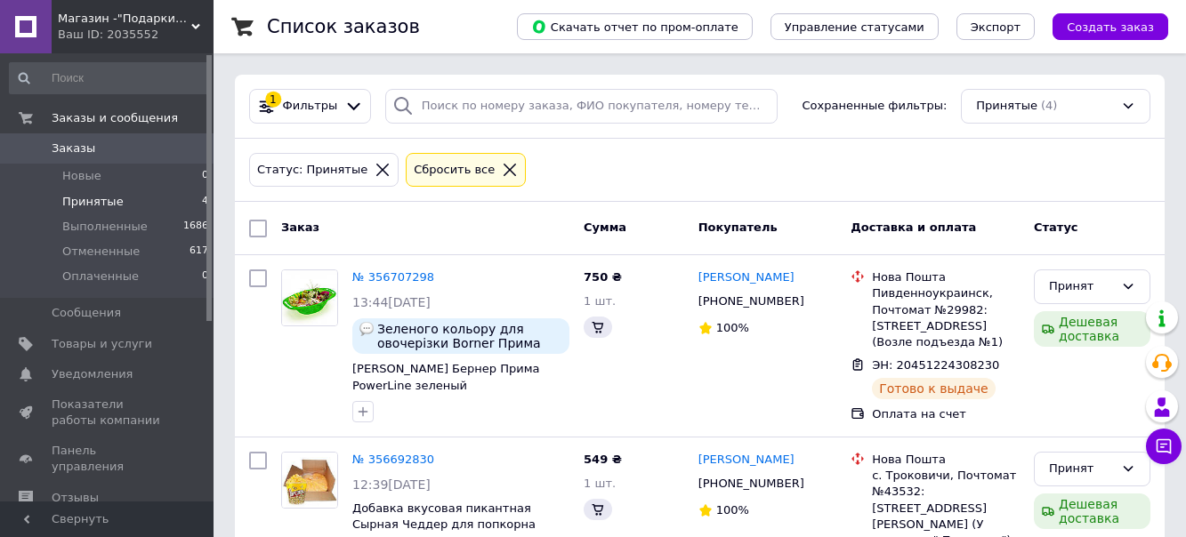
click at [99, 198] on span "Принятые" at bounding box center [92, 202] width 61 height 16
